Goal: Transaction & Acquisition: Book appointment/travel/reservation

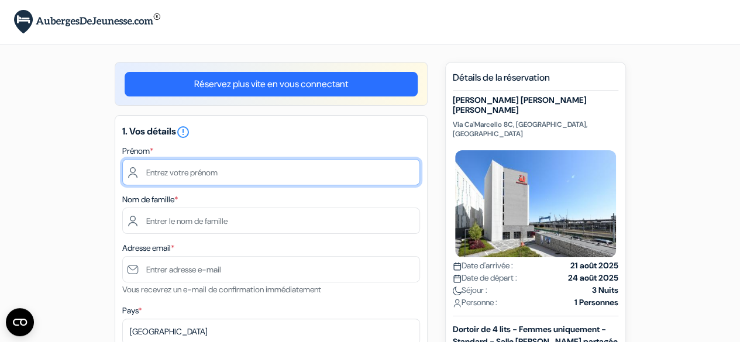
click at [252, 171] on input "text" at bounding box center [271, 172] width 298 height 26
type input "Emilie"
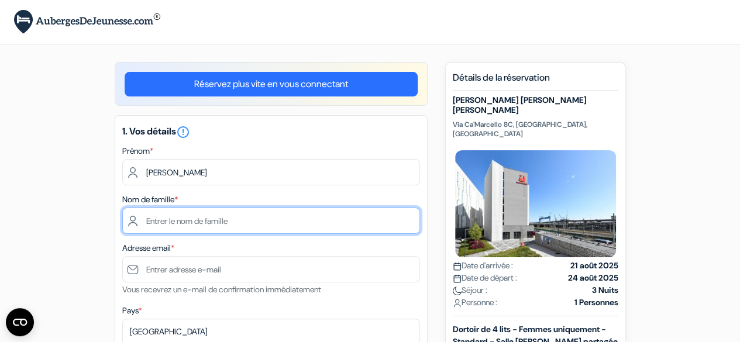
type input "Burgraff"
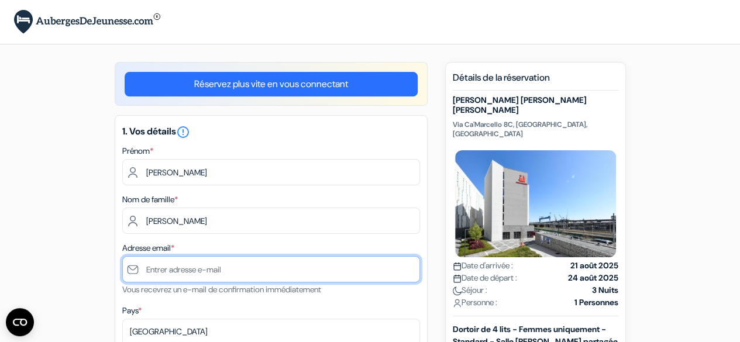
type input "[EMAIL_ADDRESS][DOMAIN_NAME]"
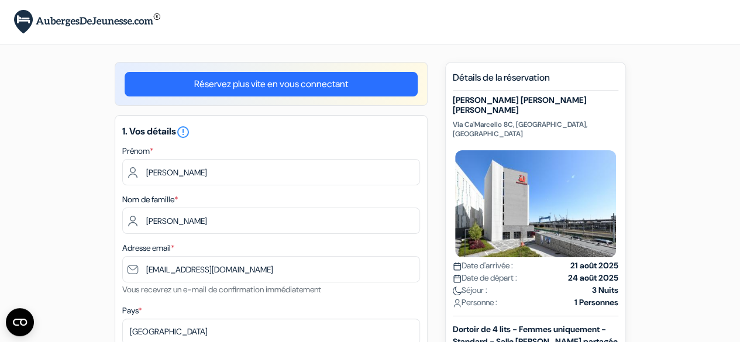
type input "+32496831952"
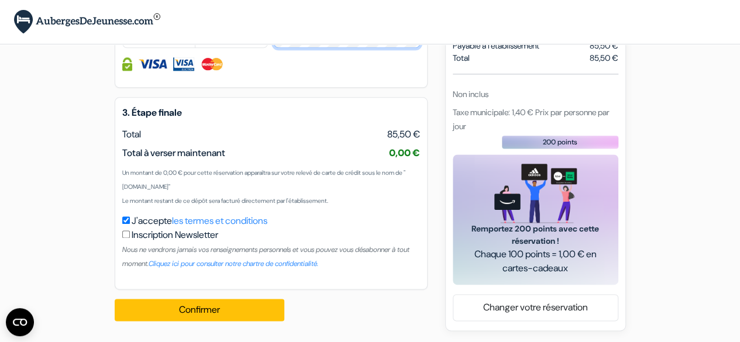
scroll to position [710, 0]
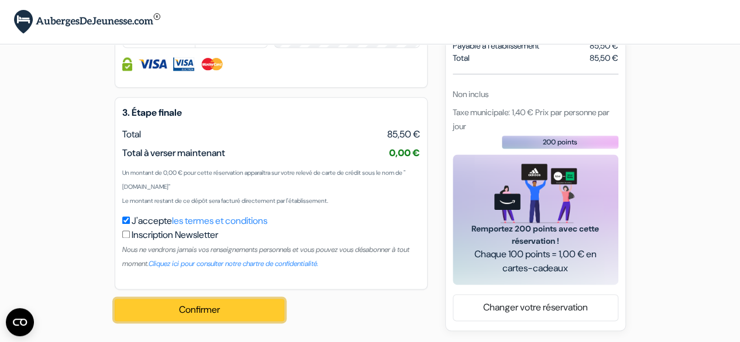
click at [214, 307] on button "Confirmer Loading..." at bounding box center [200, 310] width 170 height 22
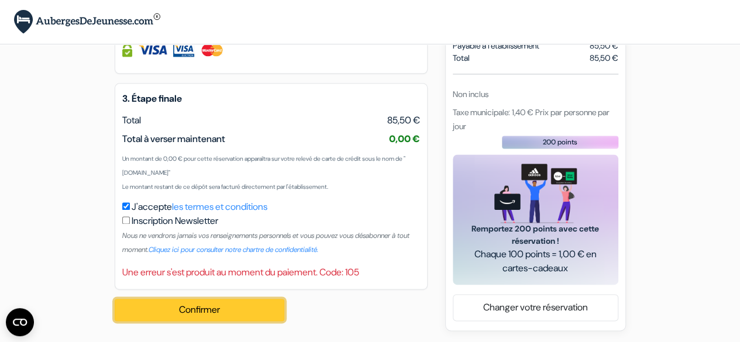
click at [214, 321] on button "Confirmer Loading..." at bounding box center [200, 310] width 170 height 22
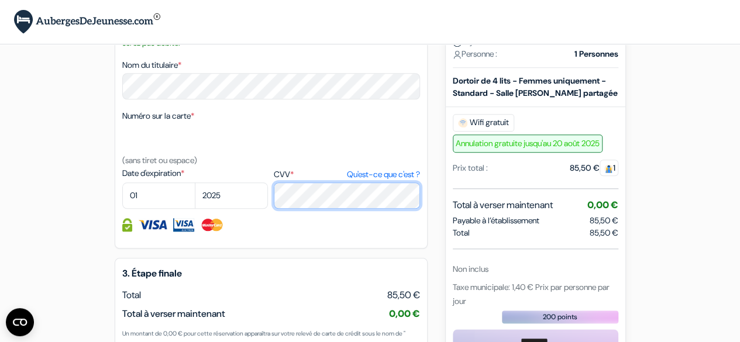
scroll to position [481, 0]
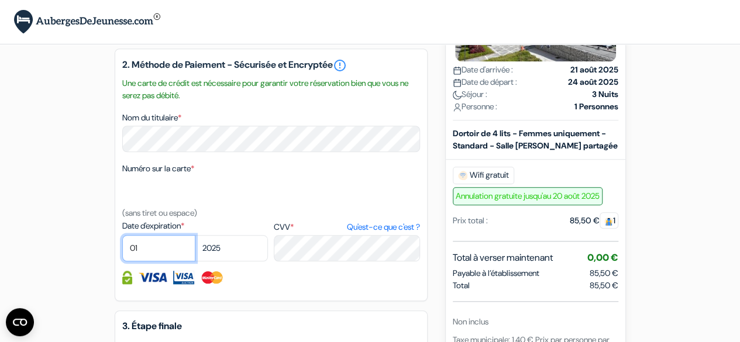
click at [155, 262] on select "01 02 03 04 05 06 07 08 09 10 11 12" at bounding box center [158, 248] width 73 height 26
select select "04"
click at [122, 252] on select "01 02 03 04 05 06 07 08 09 10 11 12" at bounding box center [158, 248] width 73 height 26
click at [224, 260] on select "2025 2026 2027 2028 2029 2030 2031 2032 2033 2034 2035 2036 2037 2038 2039 2040…" at bounding box center [231, 248] width 73 height 26
select select "2027"
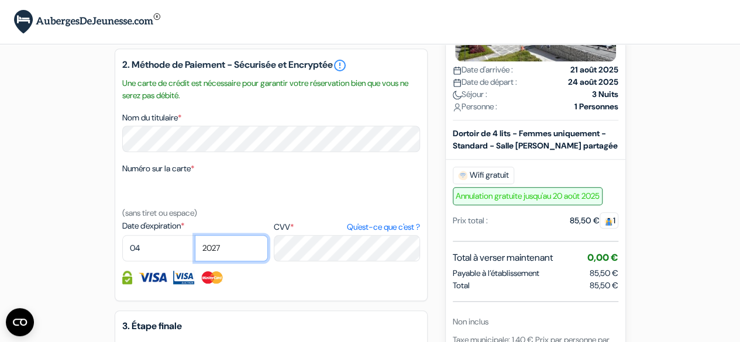
click at [195, 252] on select "2025 2026 2027 2028 2029 2030 2031 2032 2033 2034 2035 2036 2037 2038 2039 2040…" at bounding box center [231, 248] width 73 height 26
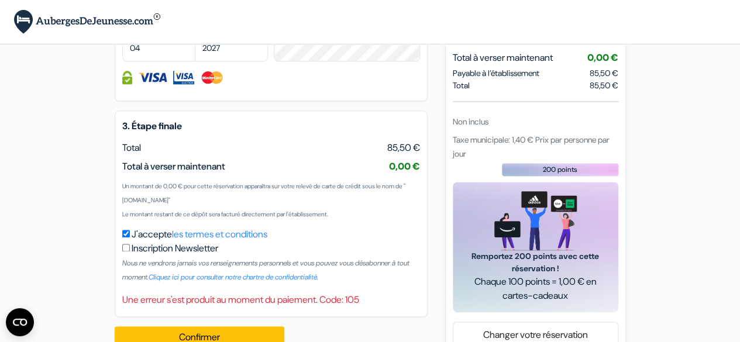
scroll to position [724, 0]
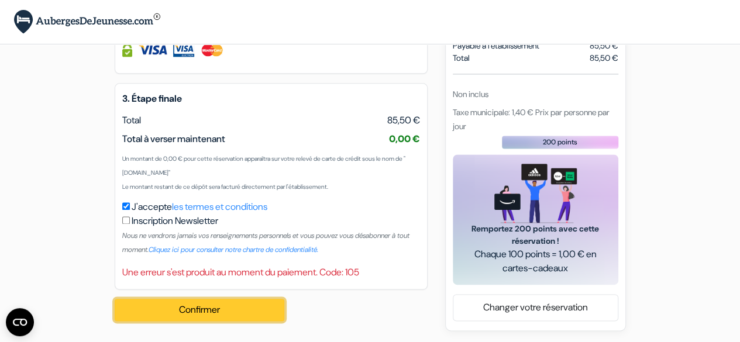
click at [179, 317] on button "Confirmer Loading..." at bounding box center [200, 310] width 170 height 22
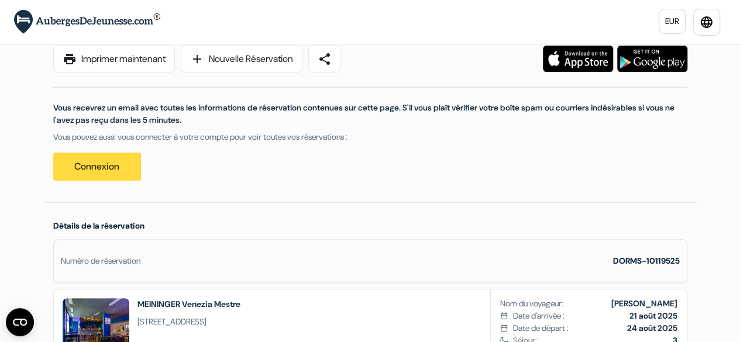
scroll to position [101, 0]
